Goal: Information Seeking & Learning: Understand process/instructions

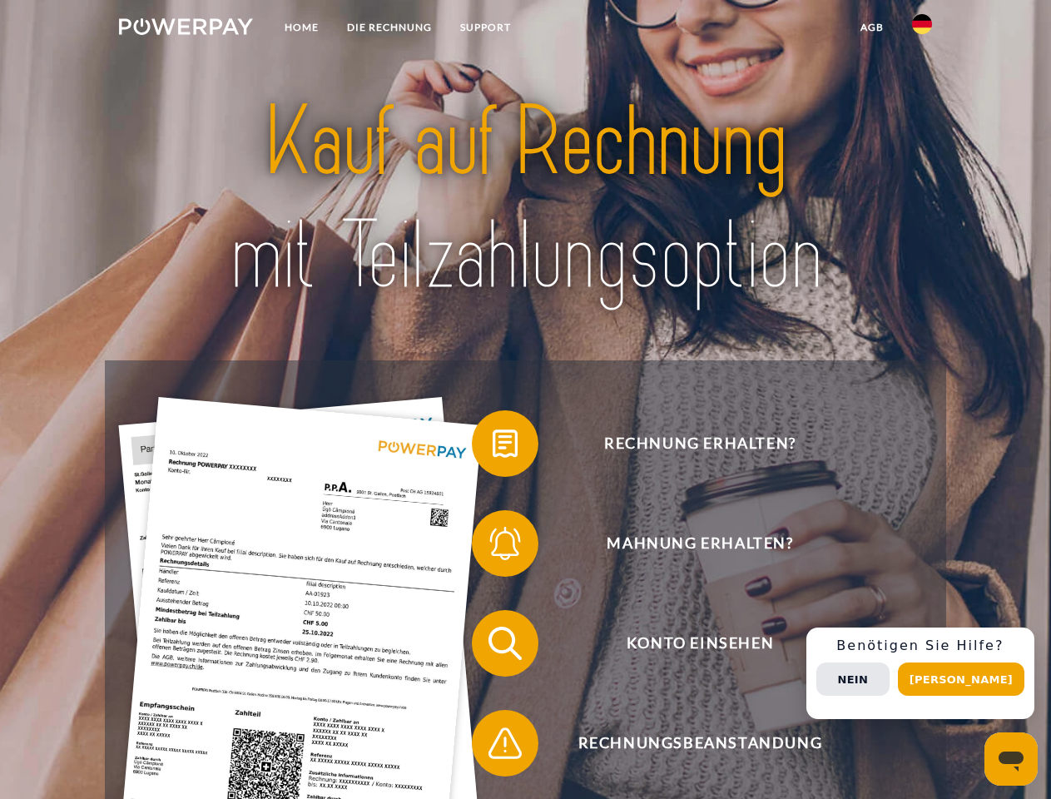
click at [185, 29] on img at bounding box center [186, 26] width 134 height 17
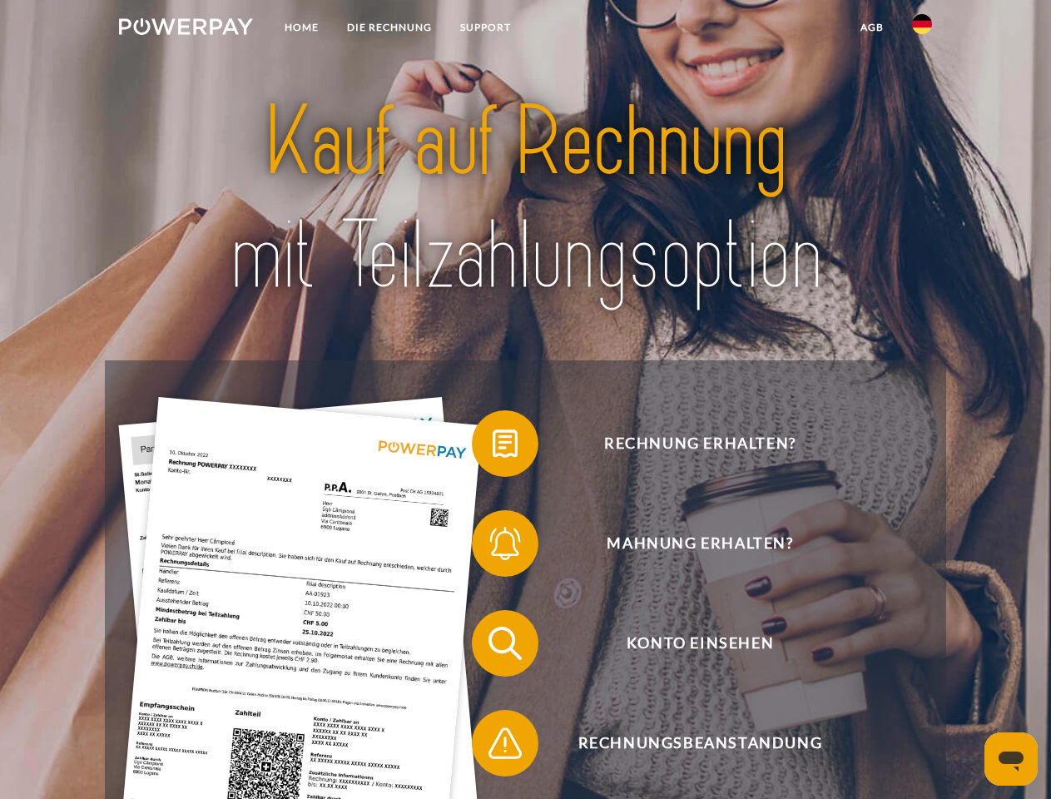
click at [922, 29] on img at bounding box center [922, 24] width 20 height 20
click at [871, 27] on link "agb" at bounding box center [872, 27] width 52 height 30
click at [492, 447] on span at bounding box center [479, 443] width 83 height 83
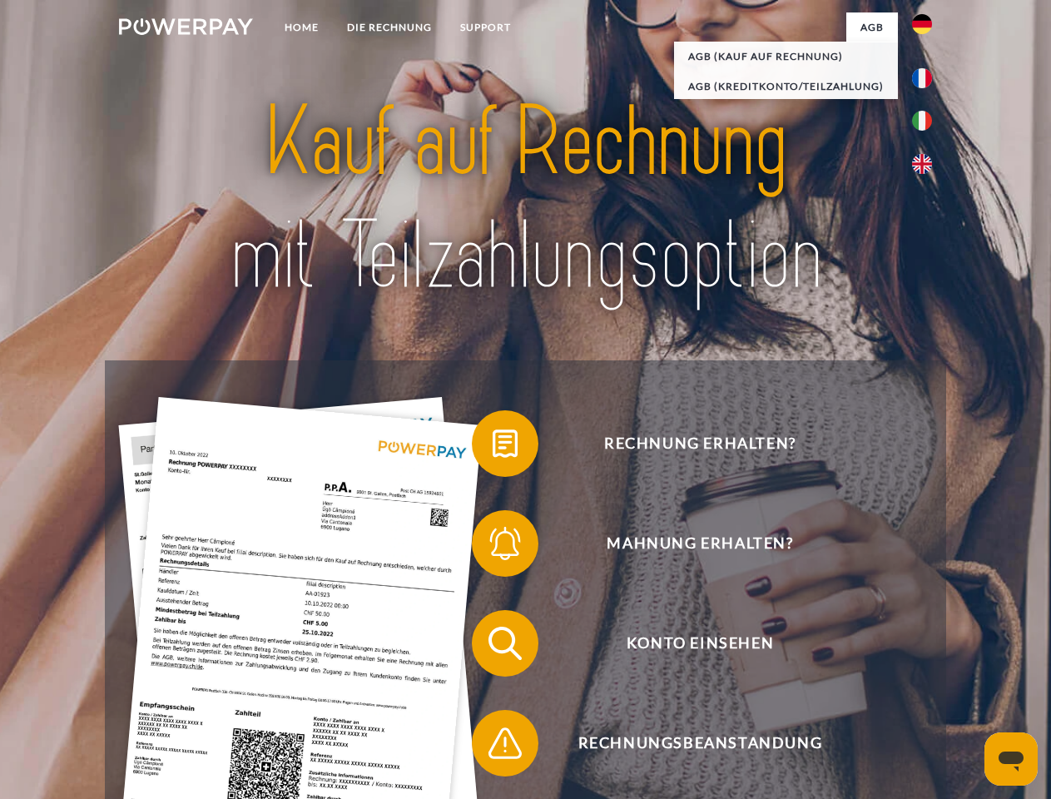
click at [492, 546] on span at bounding box center [479, 543] width 83 height 83
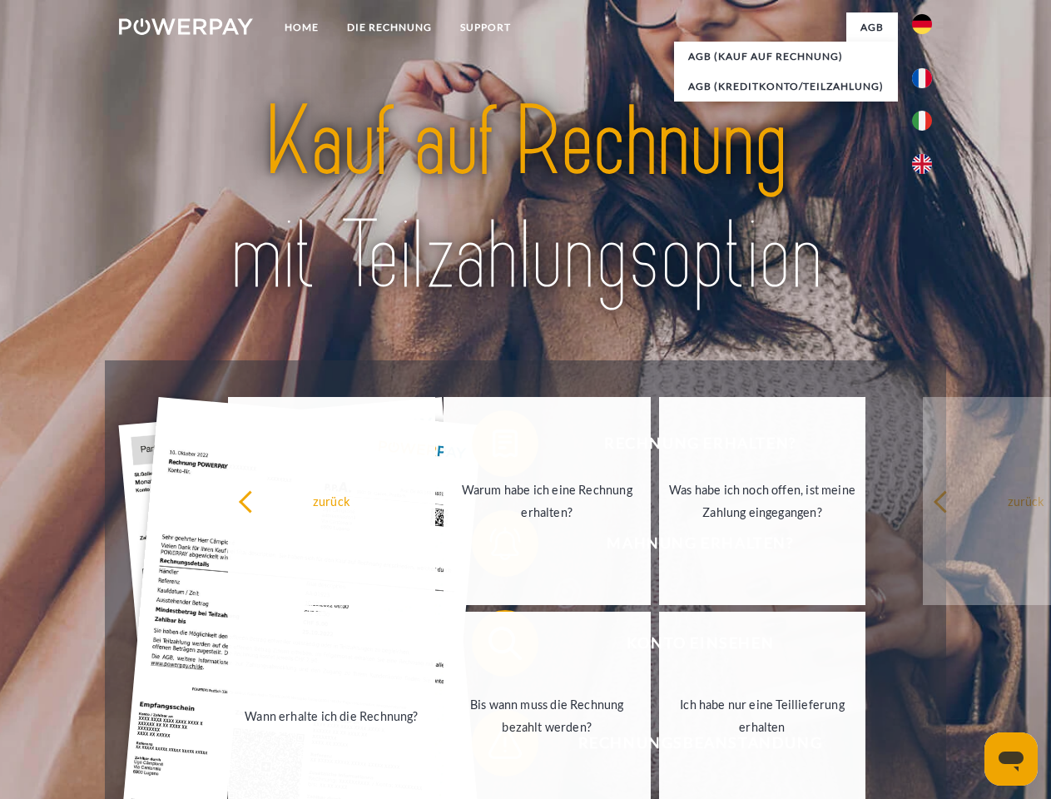
click at [492, 646] on link "Bis wann muss die Rechnung bezahlt werden?" at bounding box center [546, 715] width 207 height 208
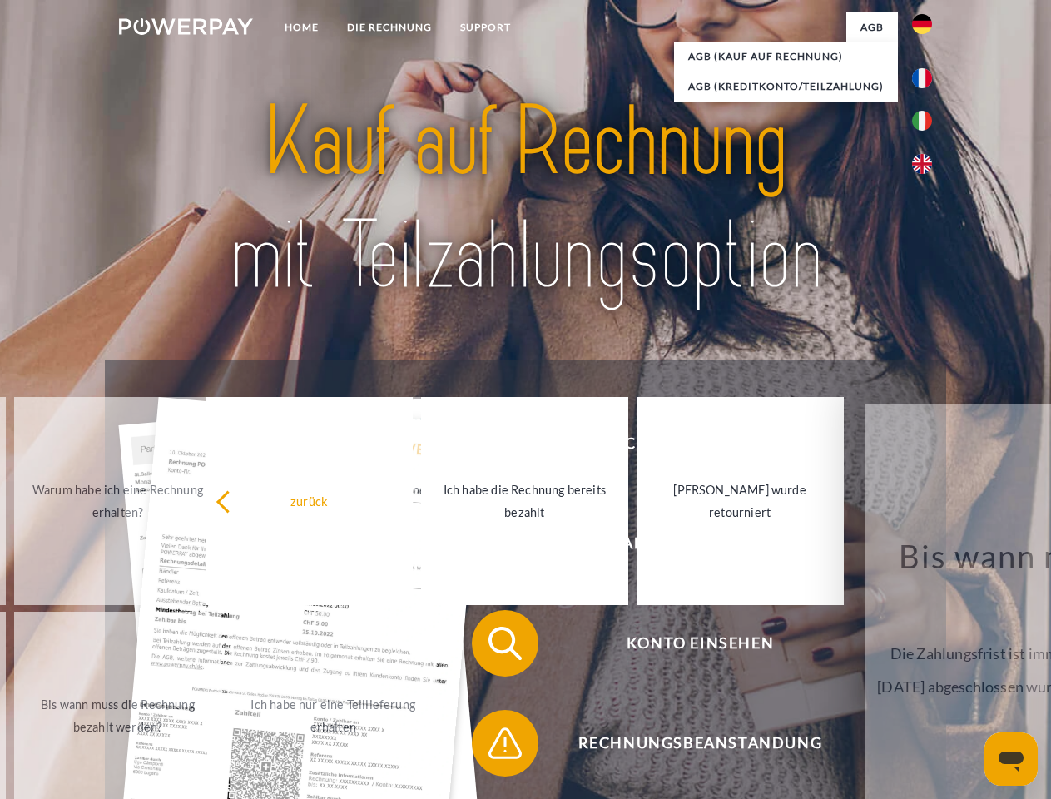
click at [492, 746] on span at bounding box center [479, 742] width 83 height 83
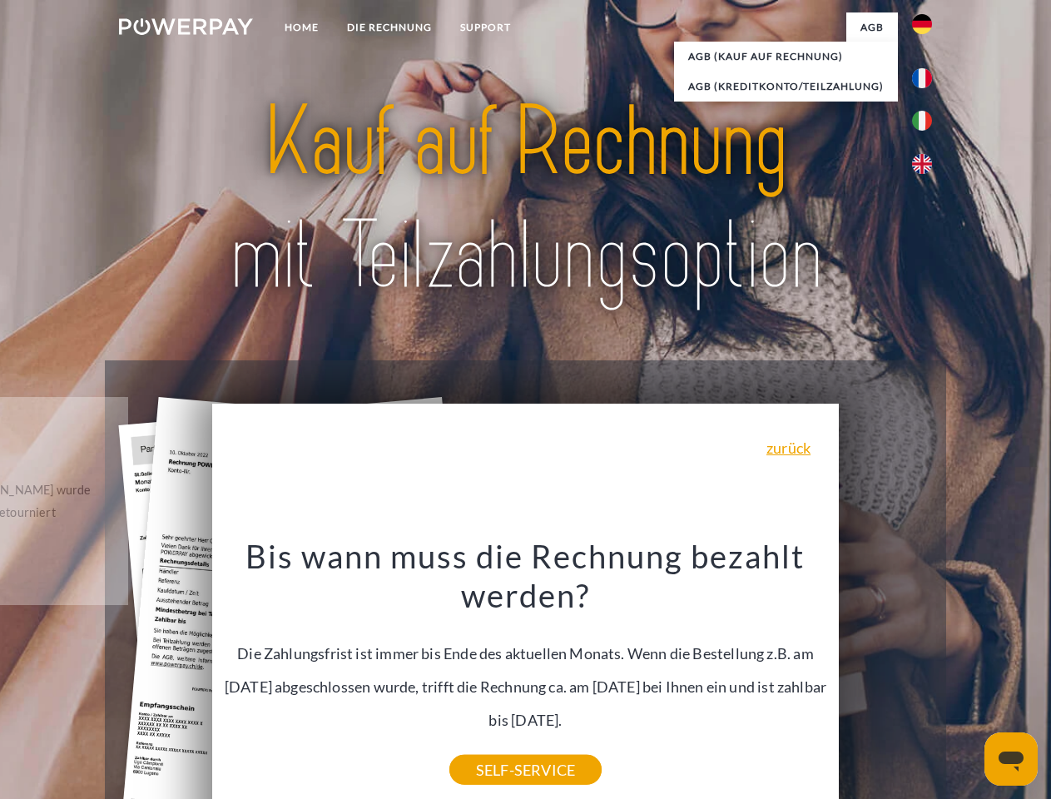
click at [926, 673] on div "Rechnung erhalten? Mahnung erhalten? Konto einsehen" at bounding box center [525, 692] width 840 height 665
click at [885, 676] on span "Konto einsehen" at bounding box center [700, 643] width 408 height 67
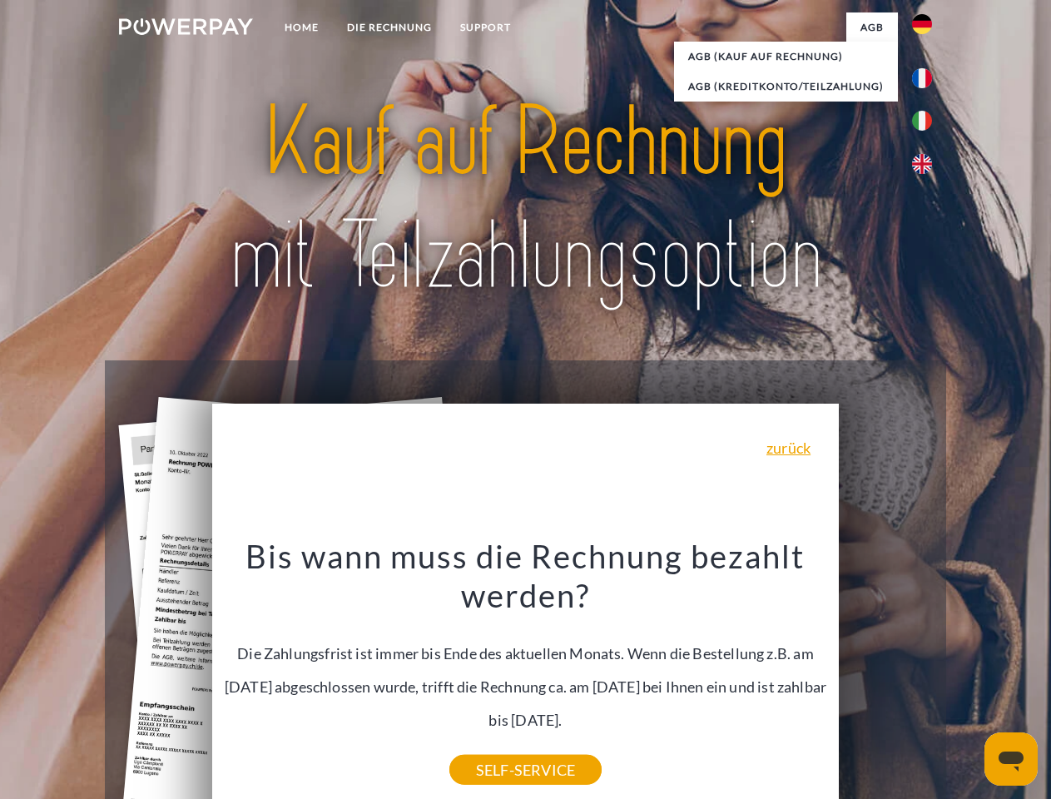
click at [967, 679] on header "Home DIE RECHNUNG SUPPORT" at bounding box center [525, 574] width 1051 height 1149
